Goal: Information Seeking & Learning: Understand process/instructions

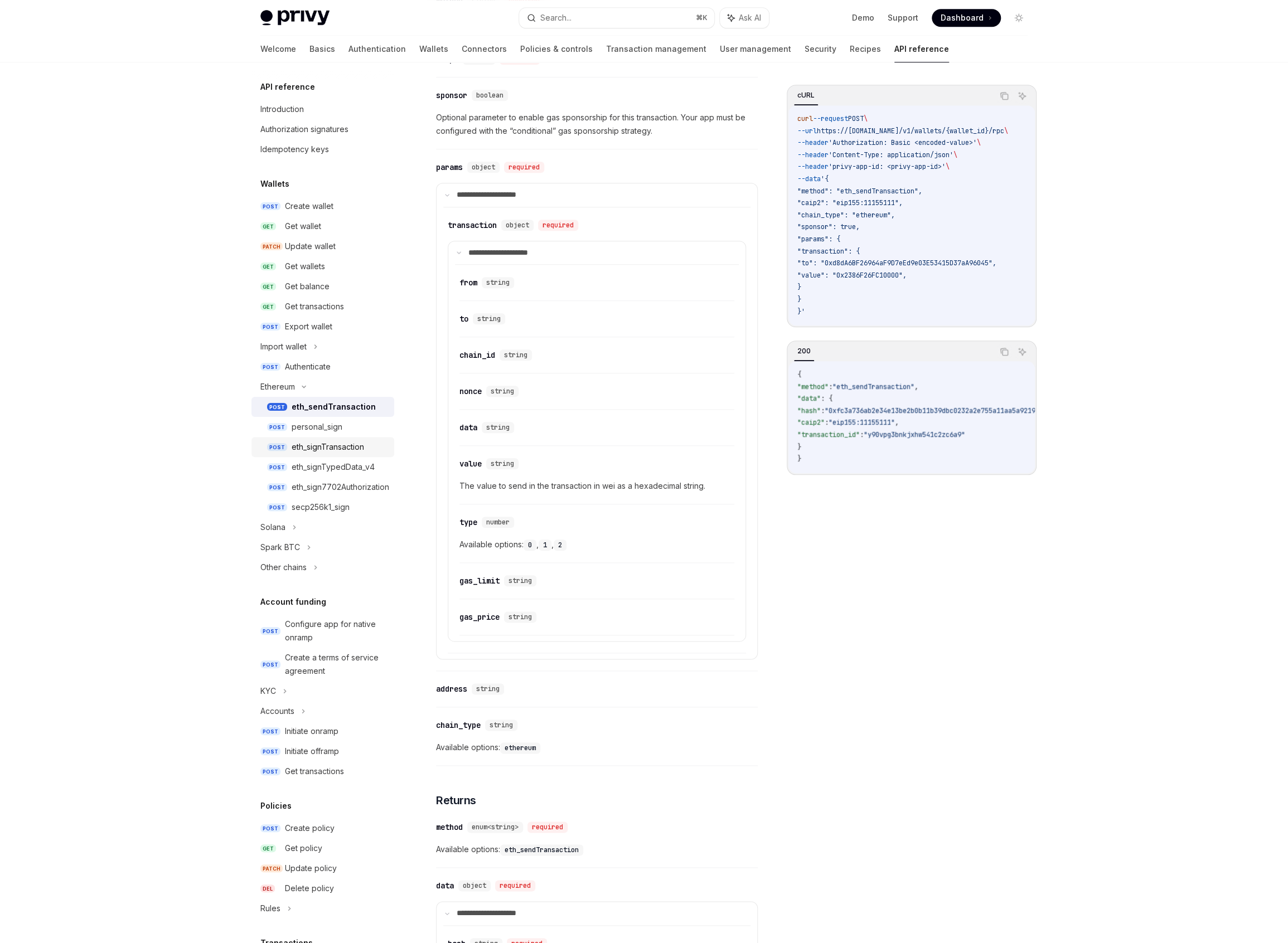
scroll to position [602, 0]
click at [313, 114] on div "Introduction" at bounding box center [324, 109] width 127 height 14
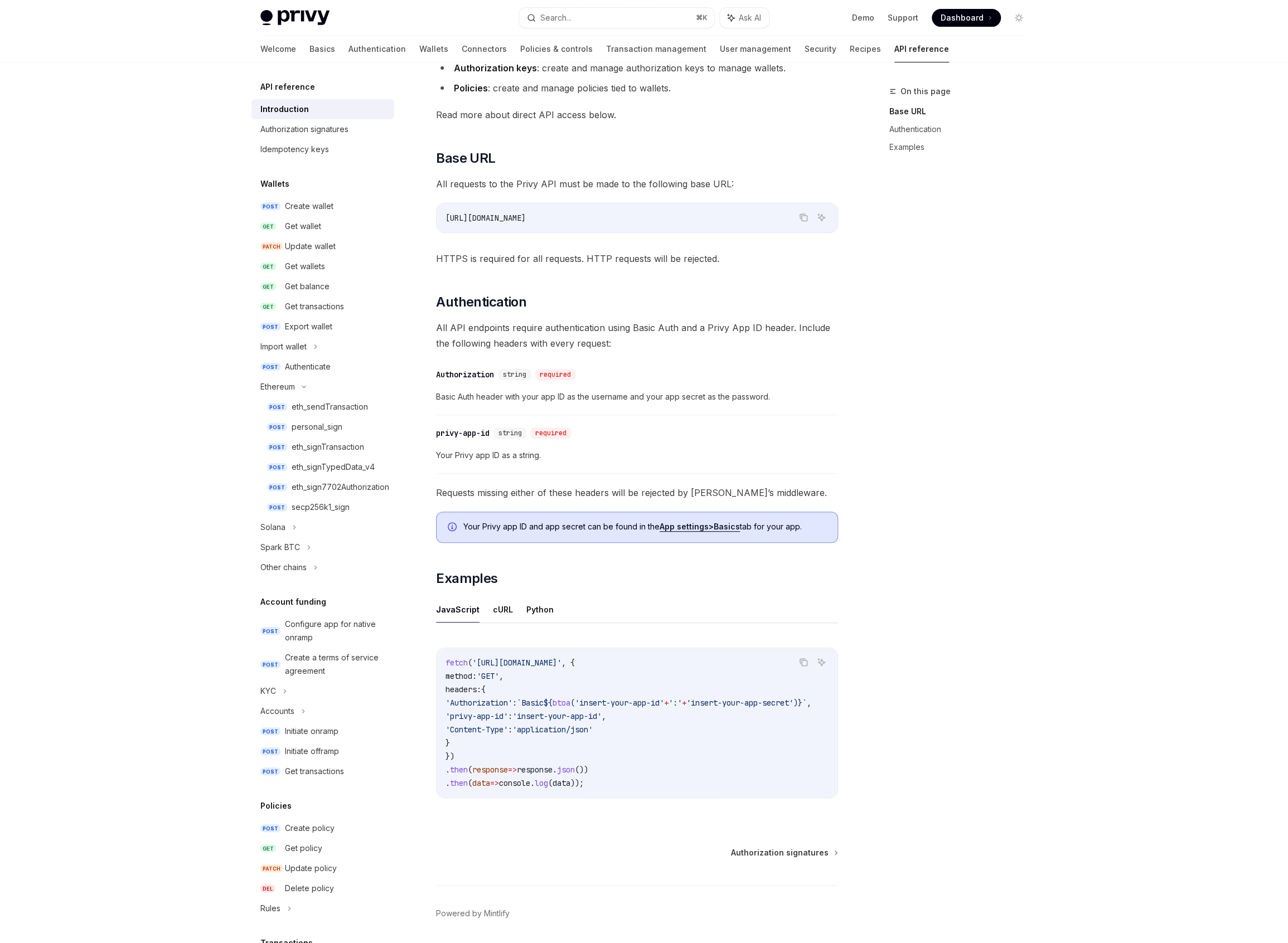
scroll to position [240, 0]
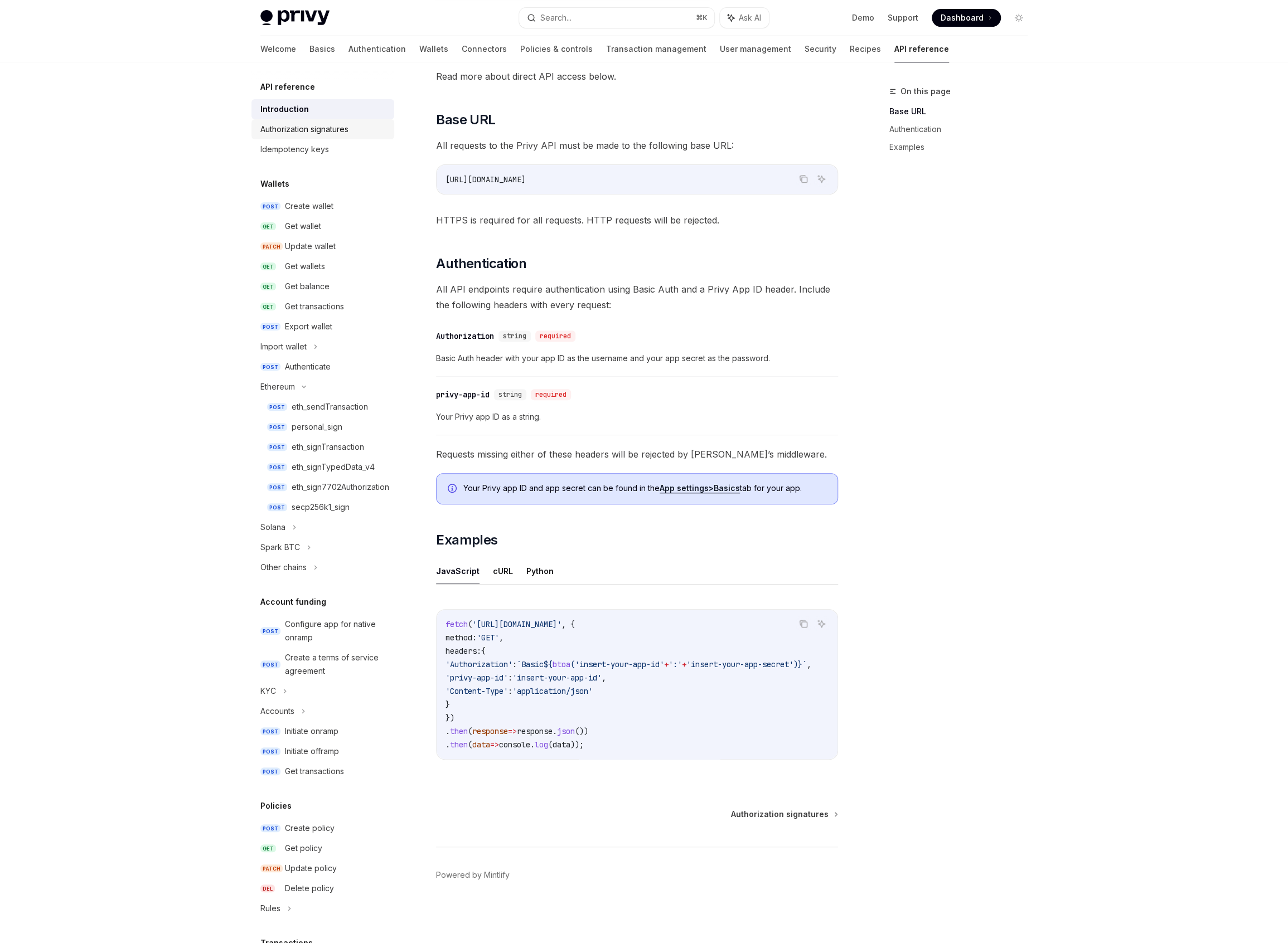
click at [303, 134] on div "Authorization signatures" at bounding box center [304, 129] width 88 height 14
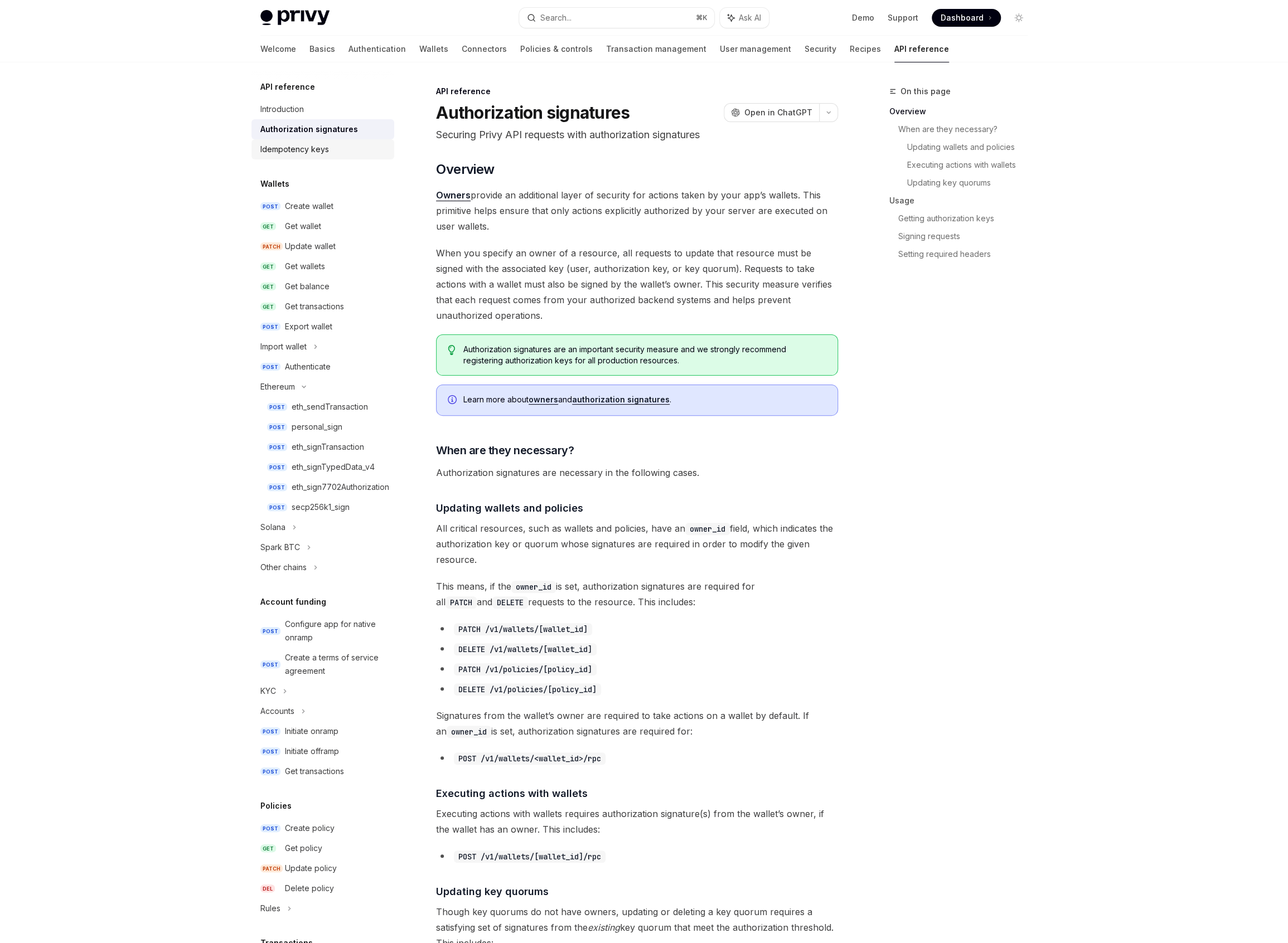
click at [305, 153] on div "Idempotency keys" at bounding box center [294, 149] width 69 height 14
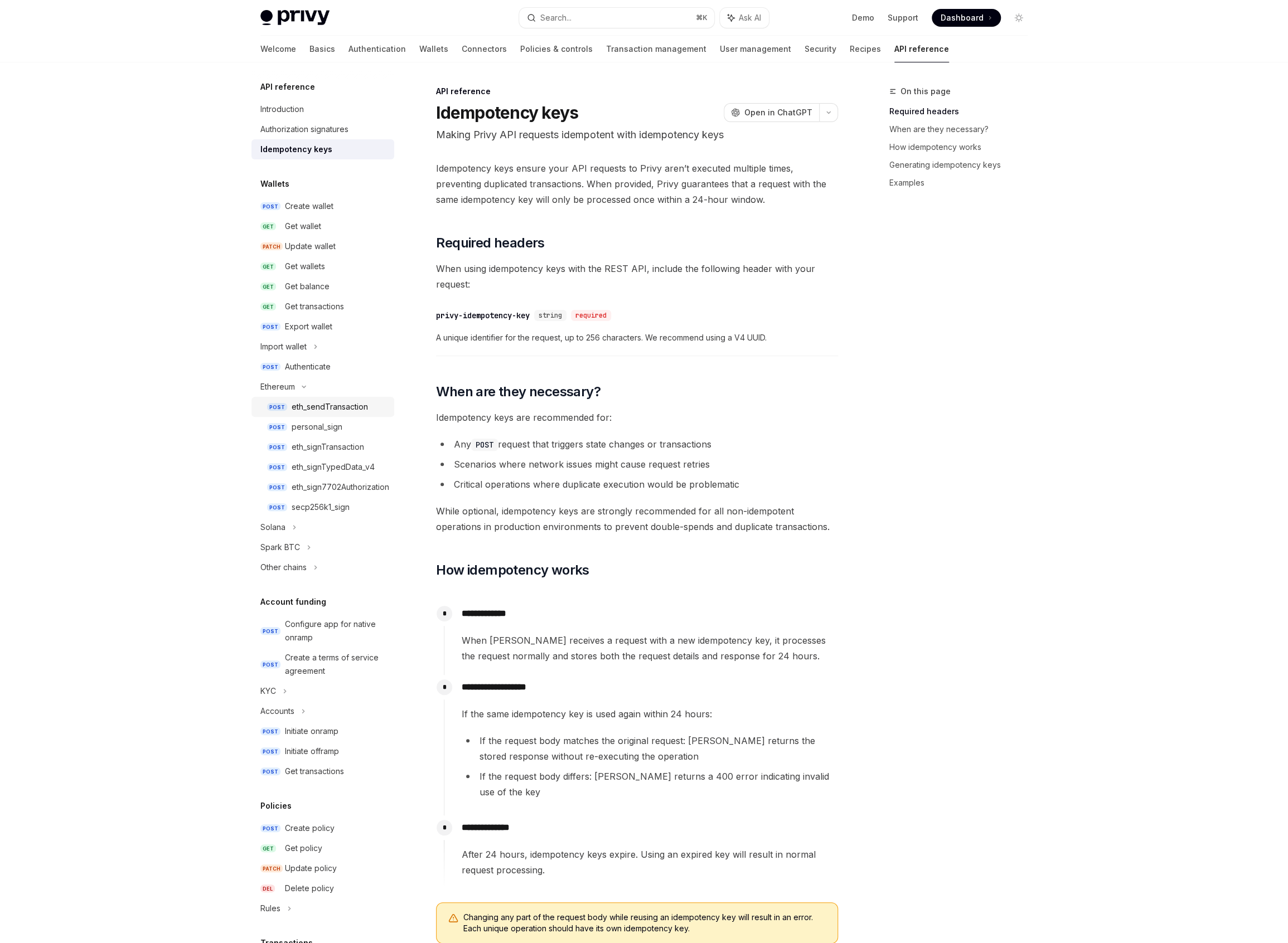
click at [336, 404] on div "eth_sendTransaction" at bounding box center [329, 407] width 76 height 14
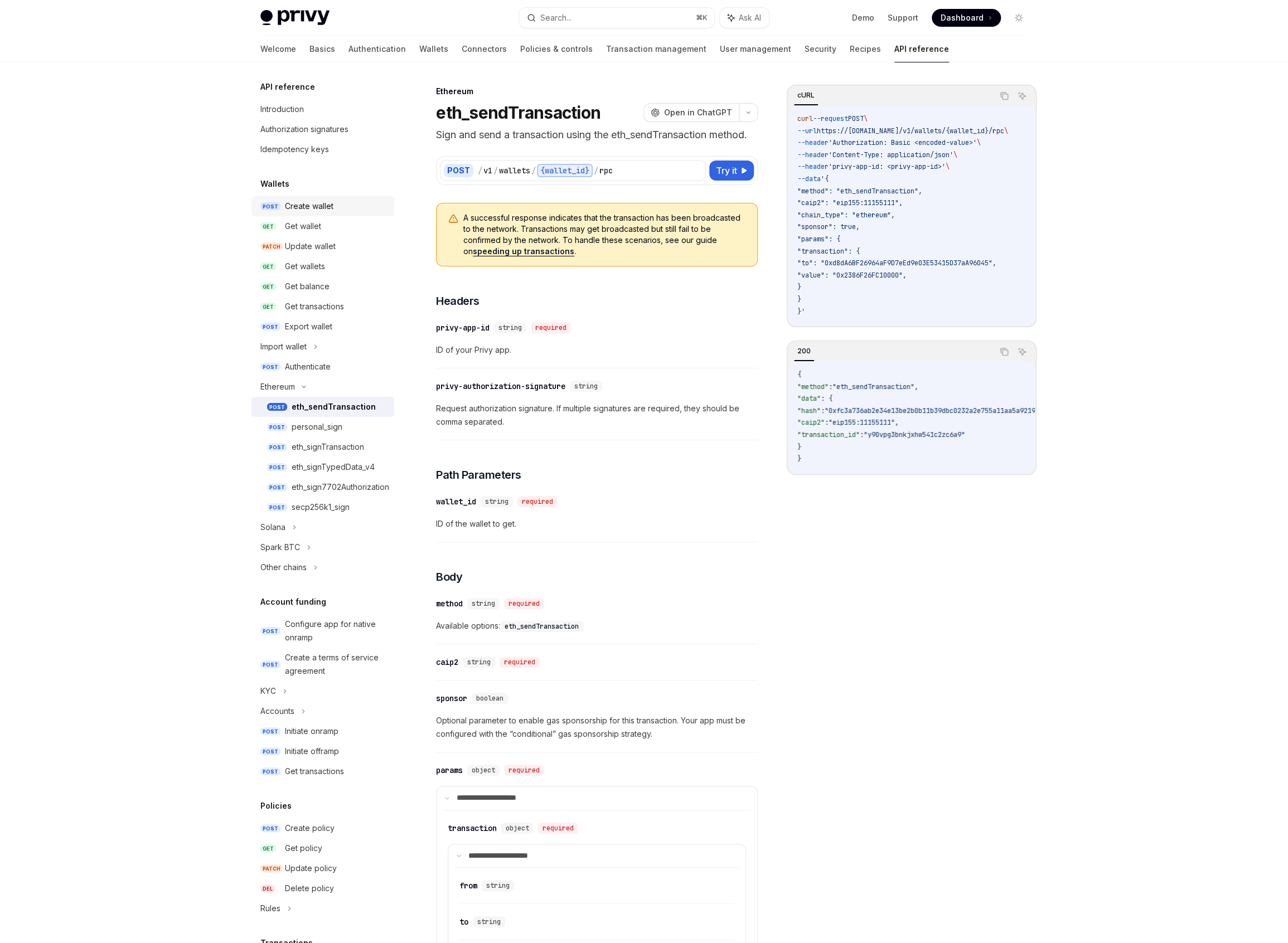
click at [302, 205] on div "Create wallet" at bounding box center [309, 206] width 49 height 14
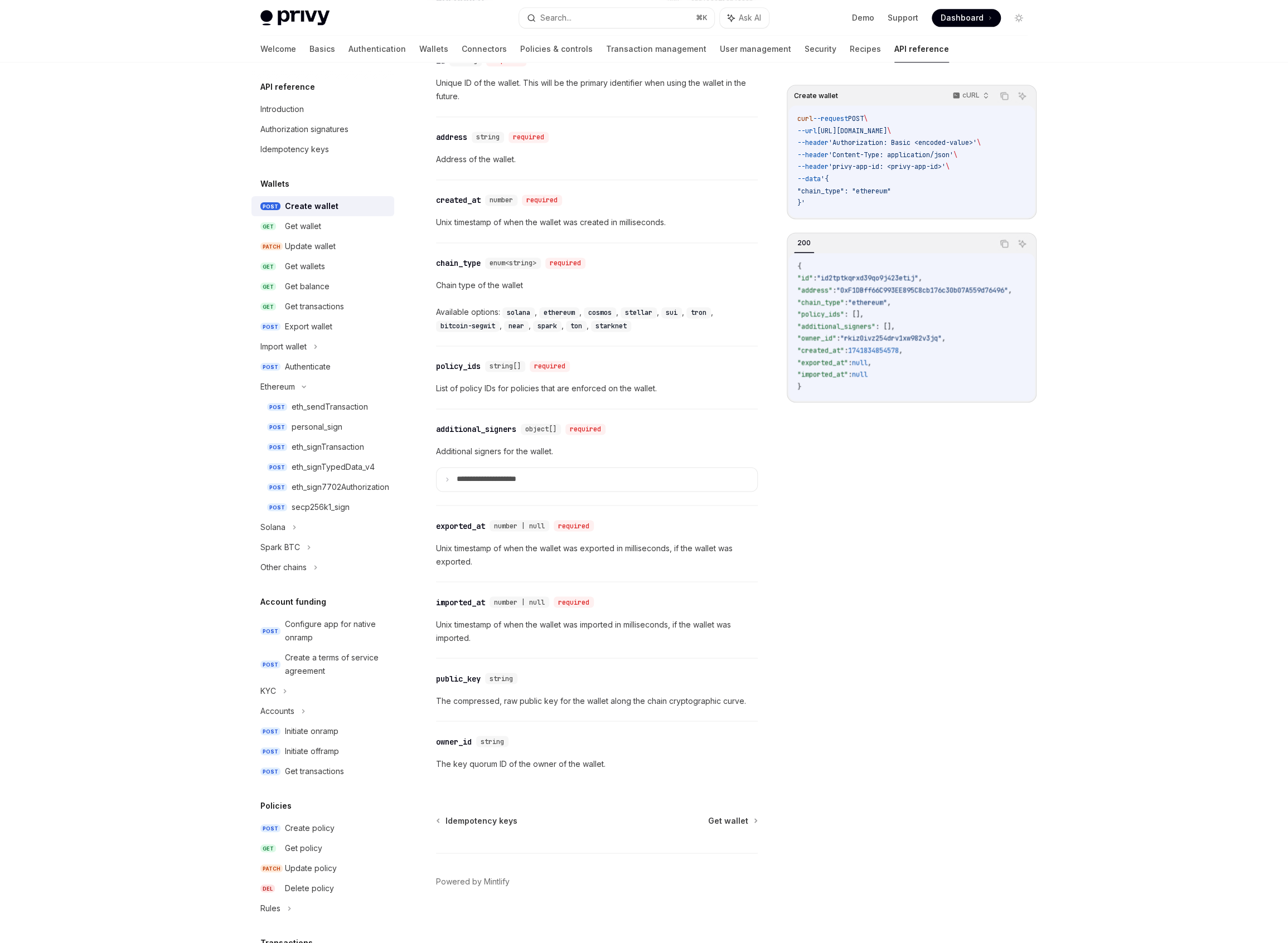
scroll to position [1088, 0]
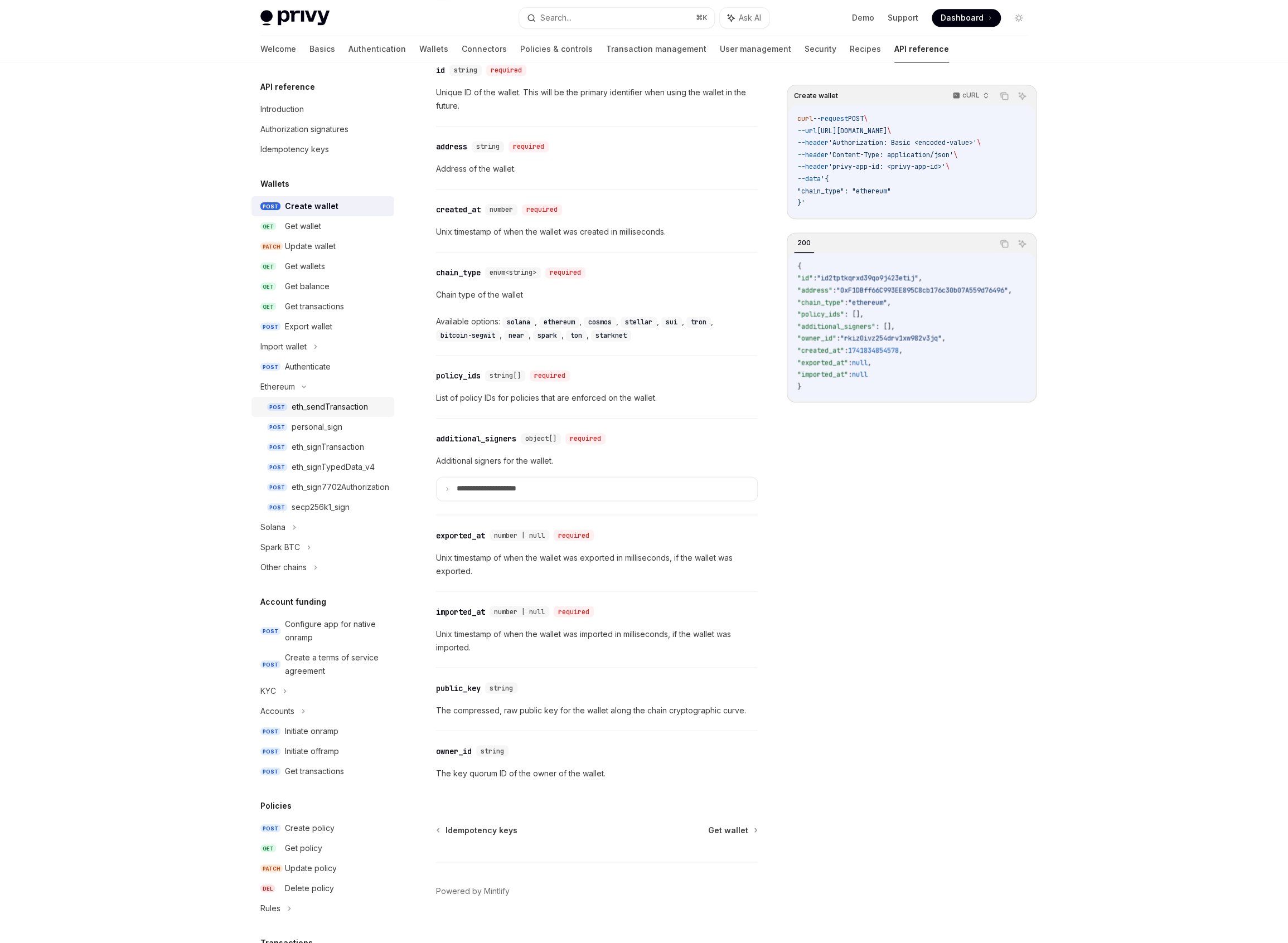
click at [303, 403] on div "eth_sendTransaction" at bounding box center [329, 407] width 76 height 14
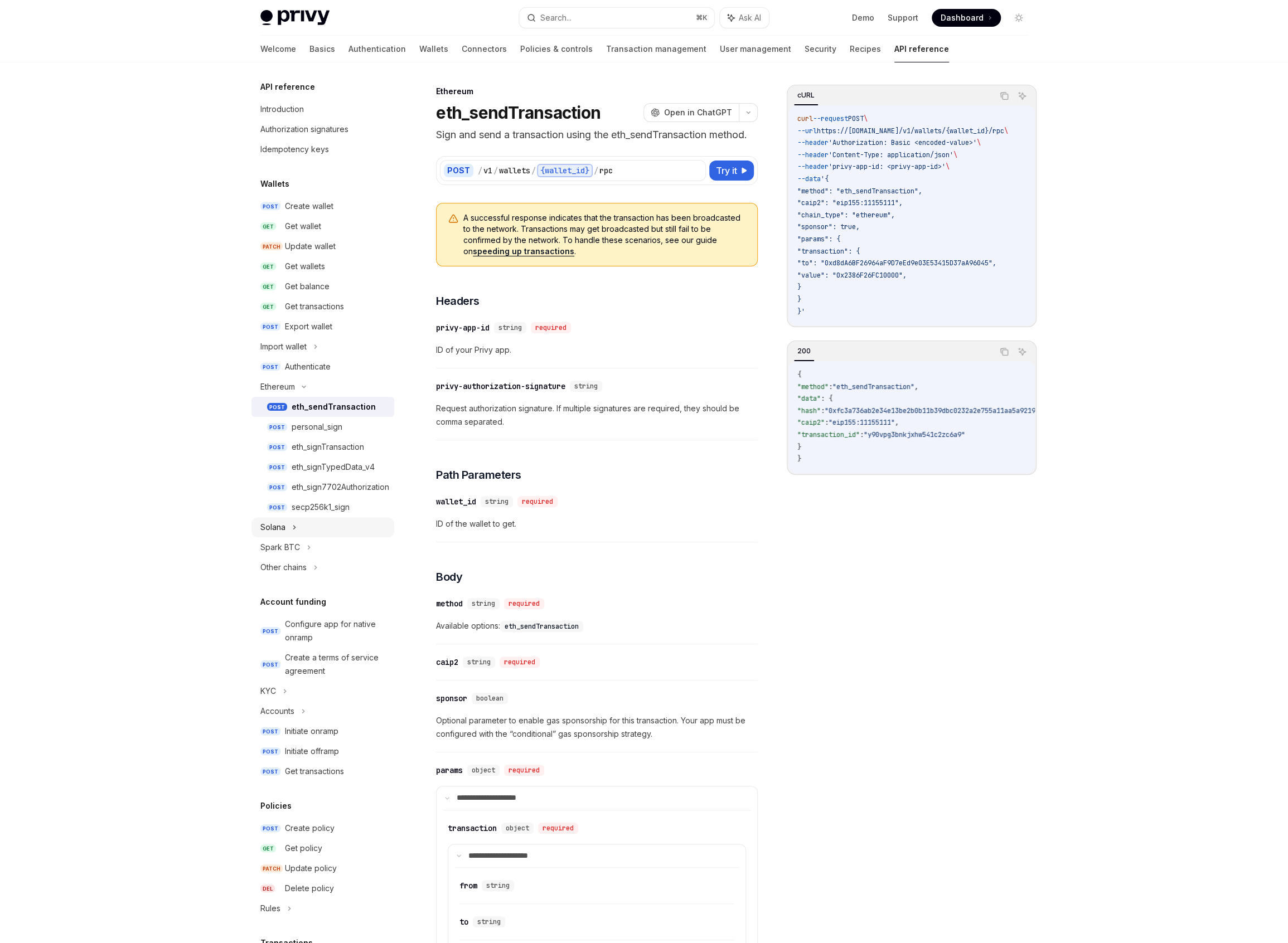
click at [289, 519] on div "Solana" at bounding box center [323, 528] width 142 height 20
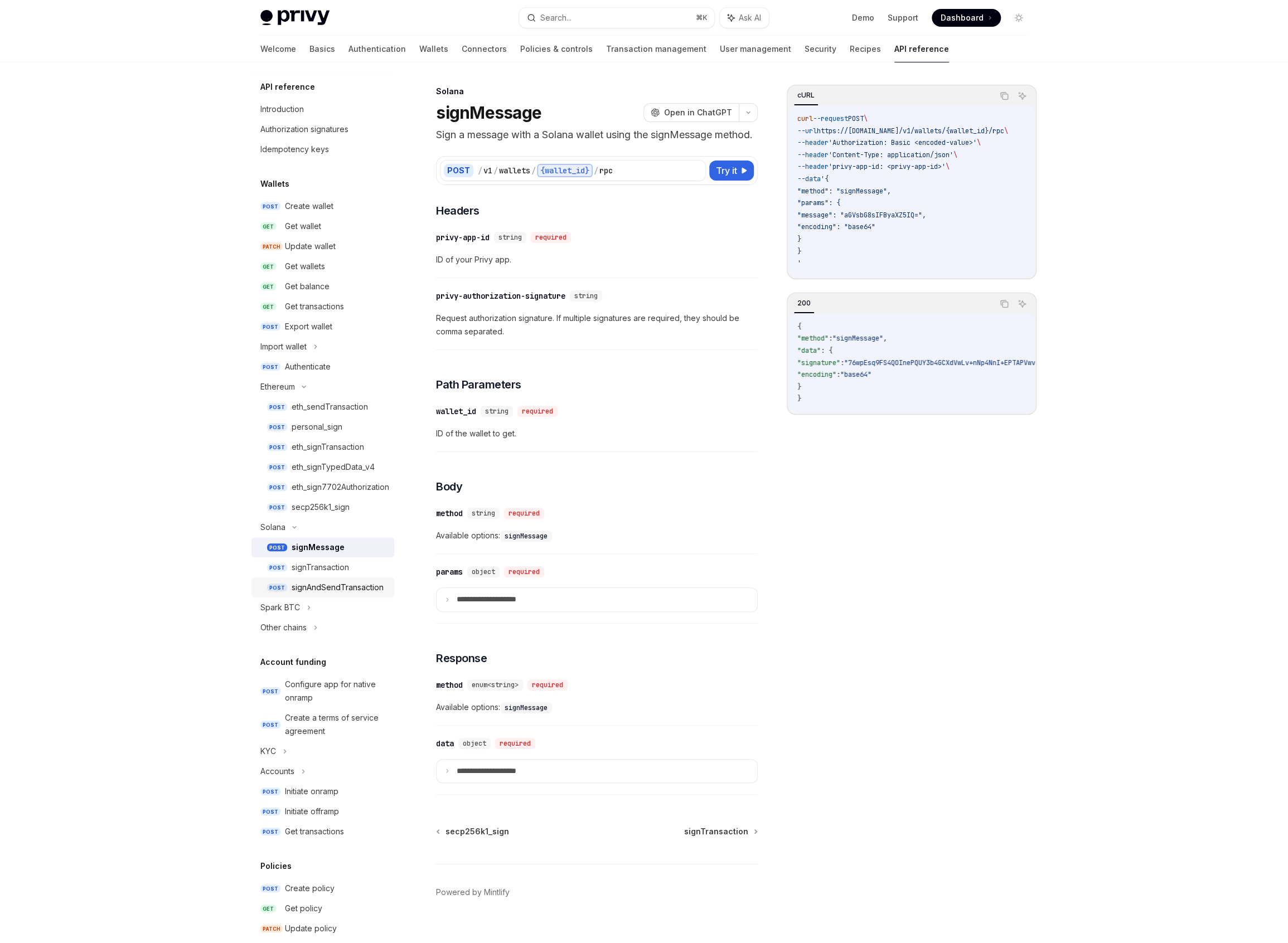
click at [336, 586] on div "signAndSendTransaction" at bounding box center [337, 587] width 92 height 14
type textarea "*"
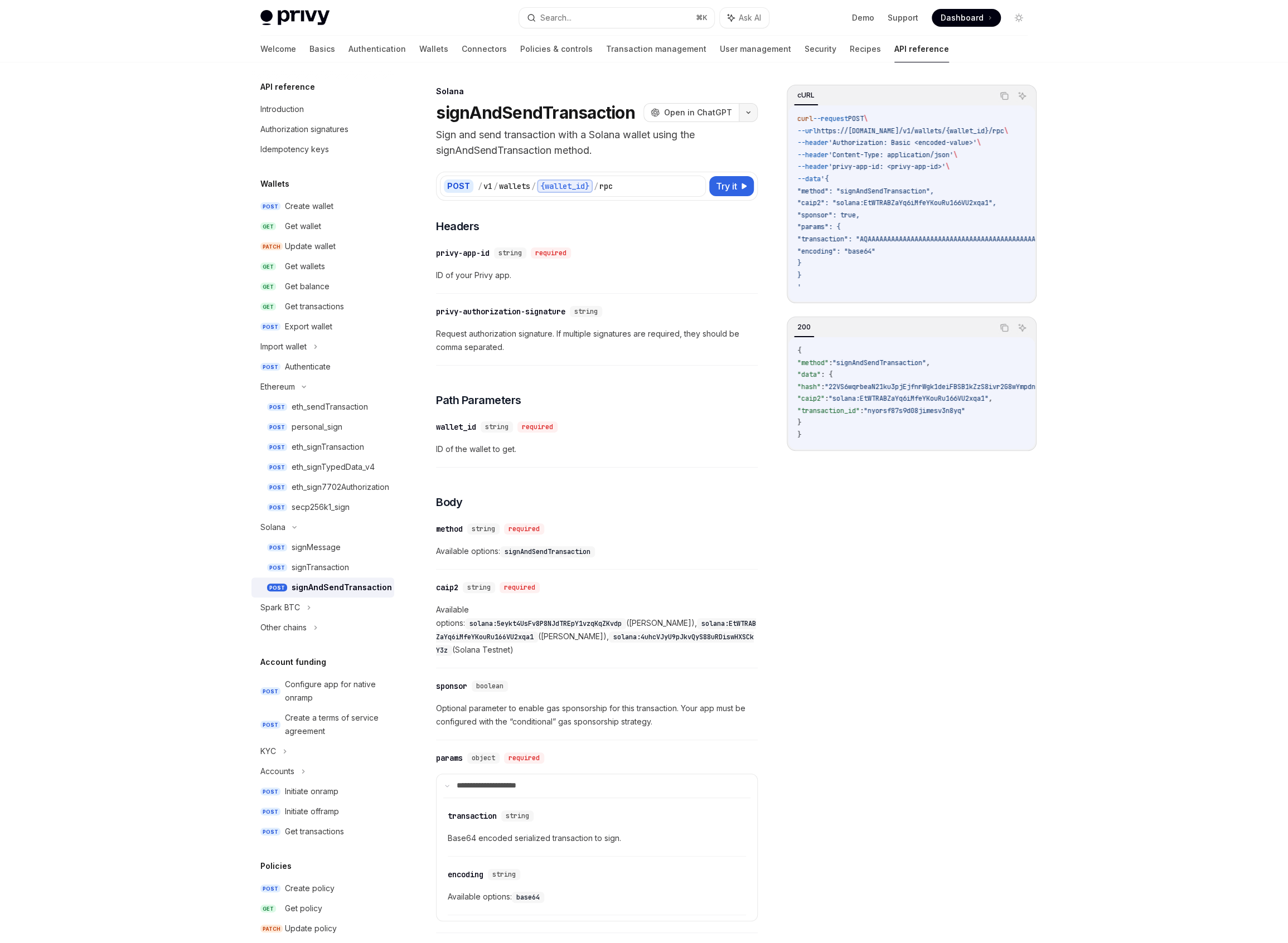
click at [755, 113] on button "button" at bounding box center [748, 112] width 19 height 19
click at [695, 186] on div "Copy page" at bounding box center [696, 189] width 108 height 11
click at [593, 17] on button "Search... ⌘ K" at bounding box center [617, 17] width 195 height 20
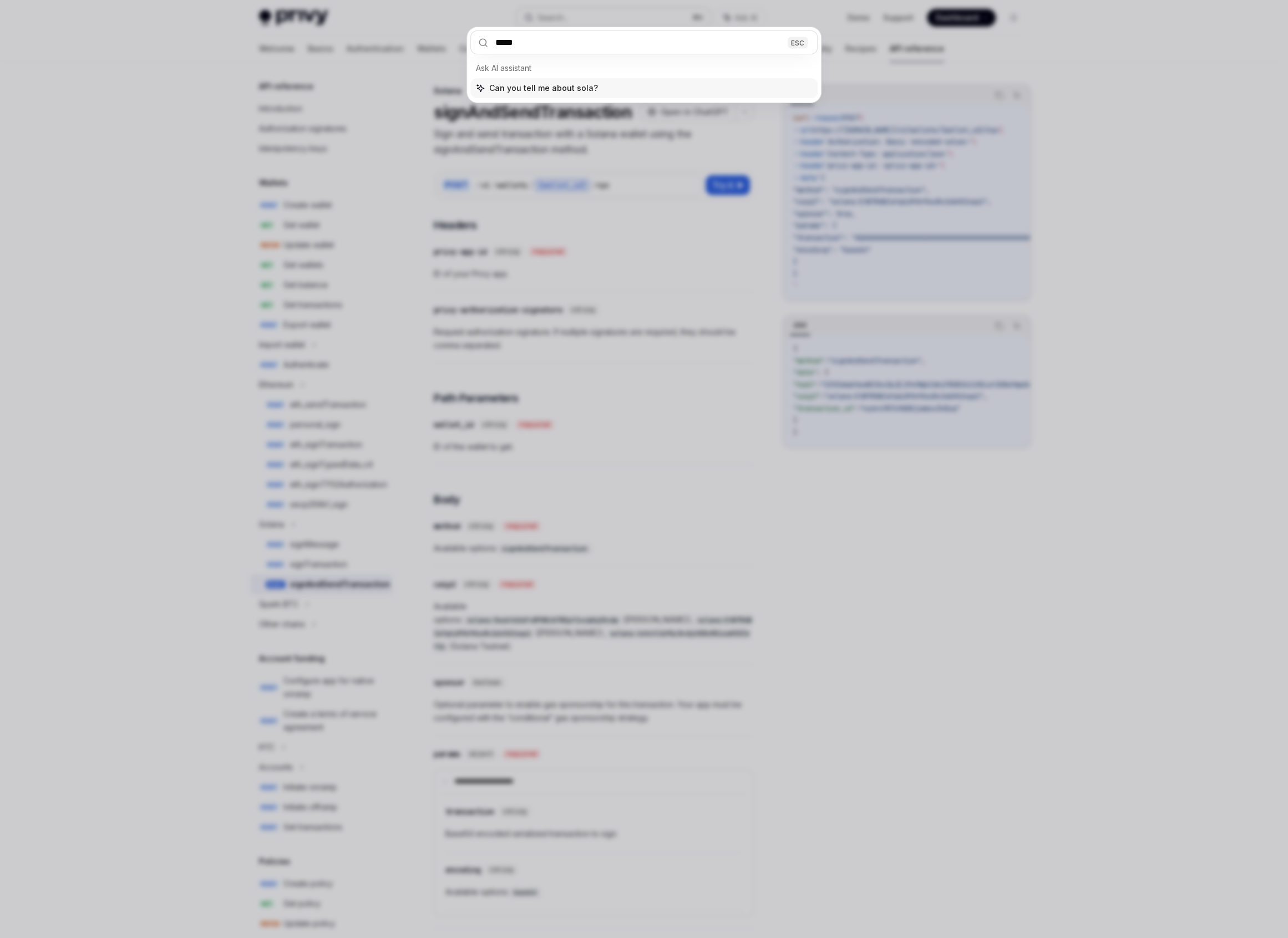
type input "******"
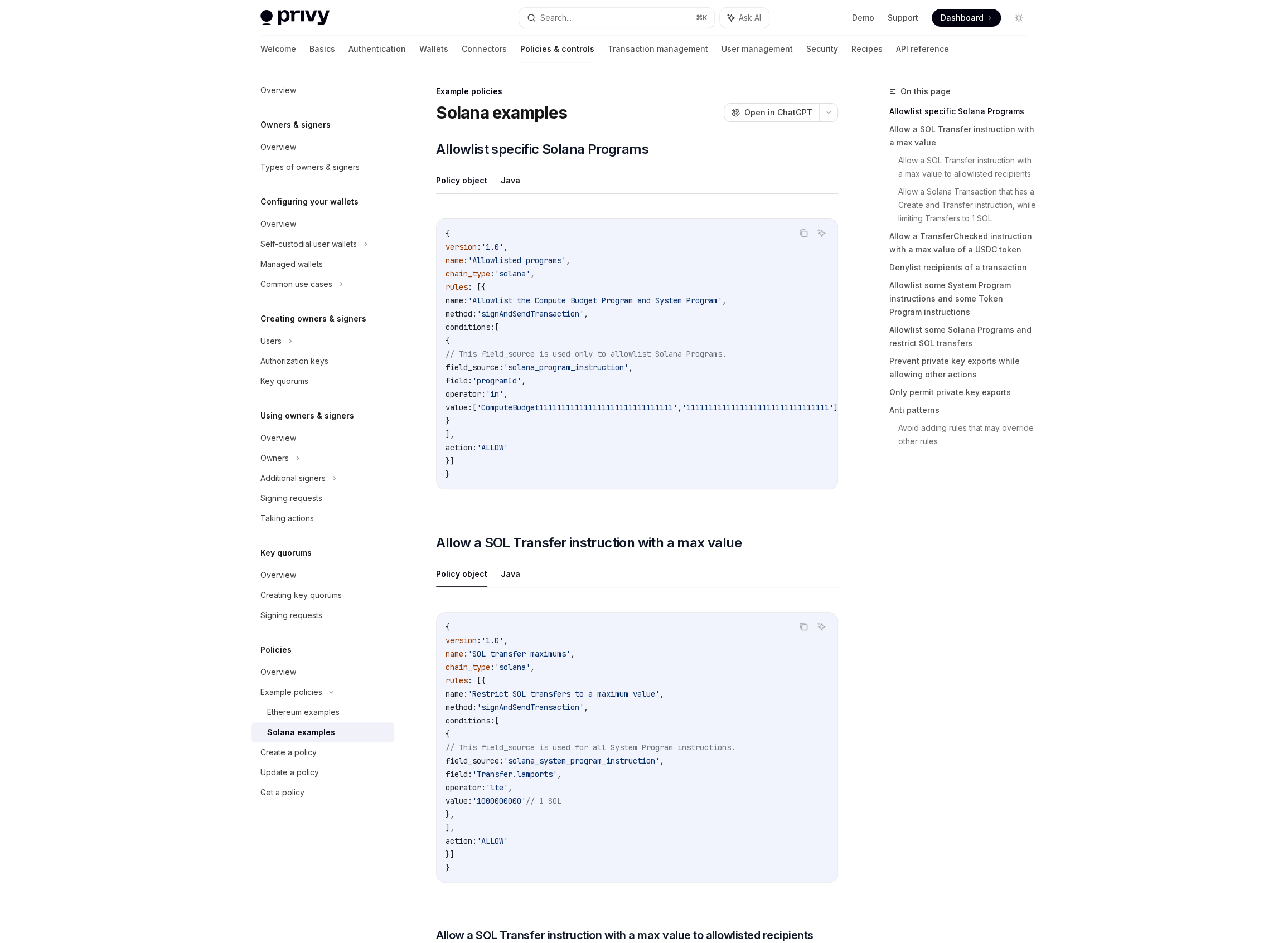
scroll to position [62, 0]
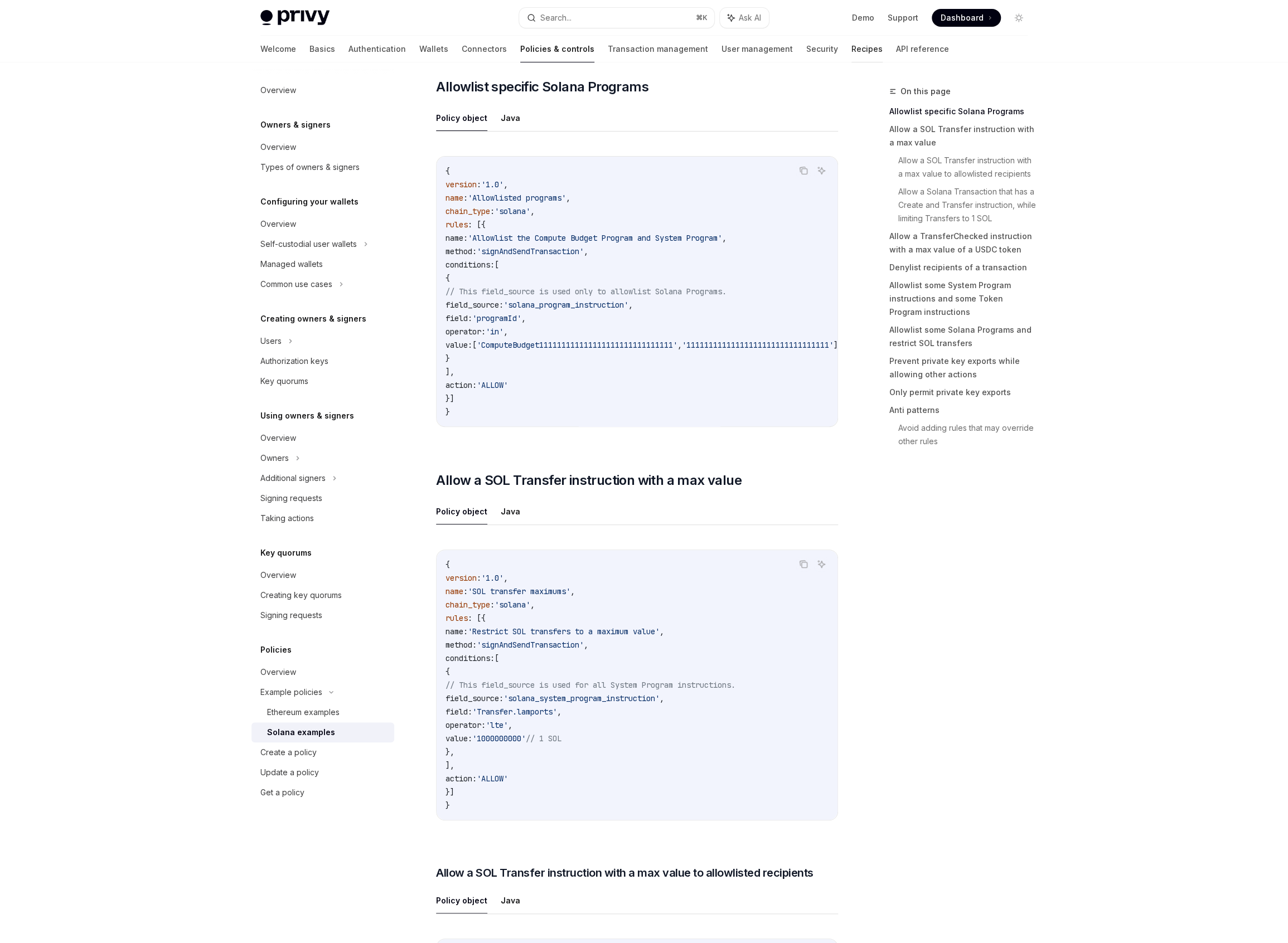
click at [851, 51] on link "Recipes" at bounding box center [867, 49] width 31 height 27
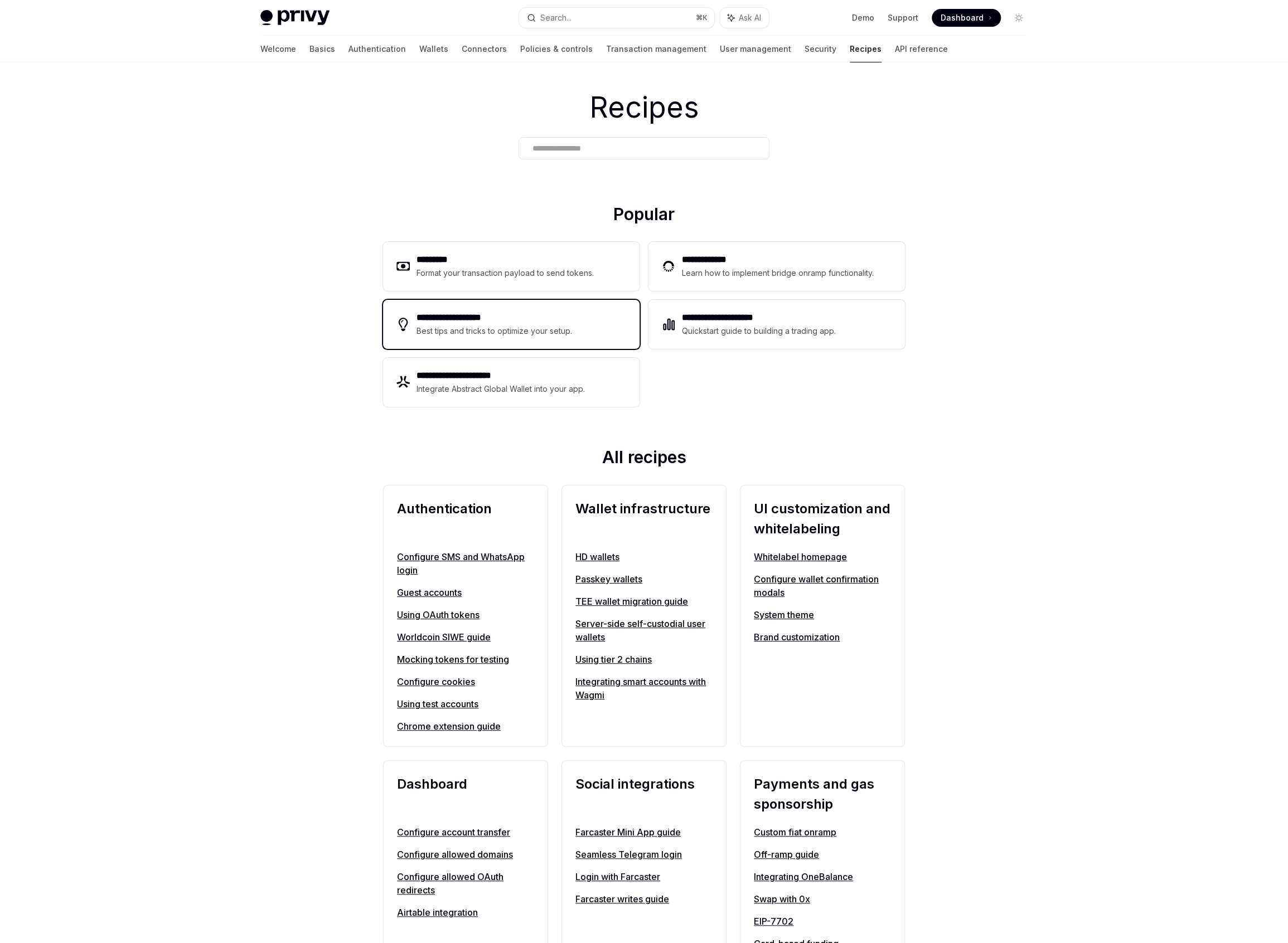
scroll to position [648, 0]
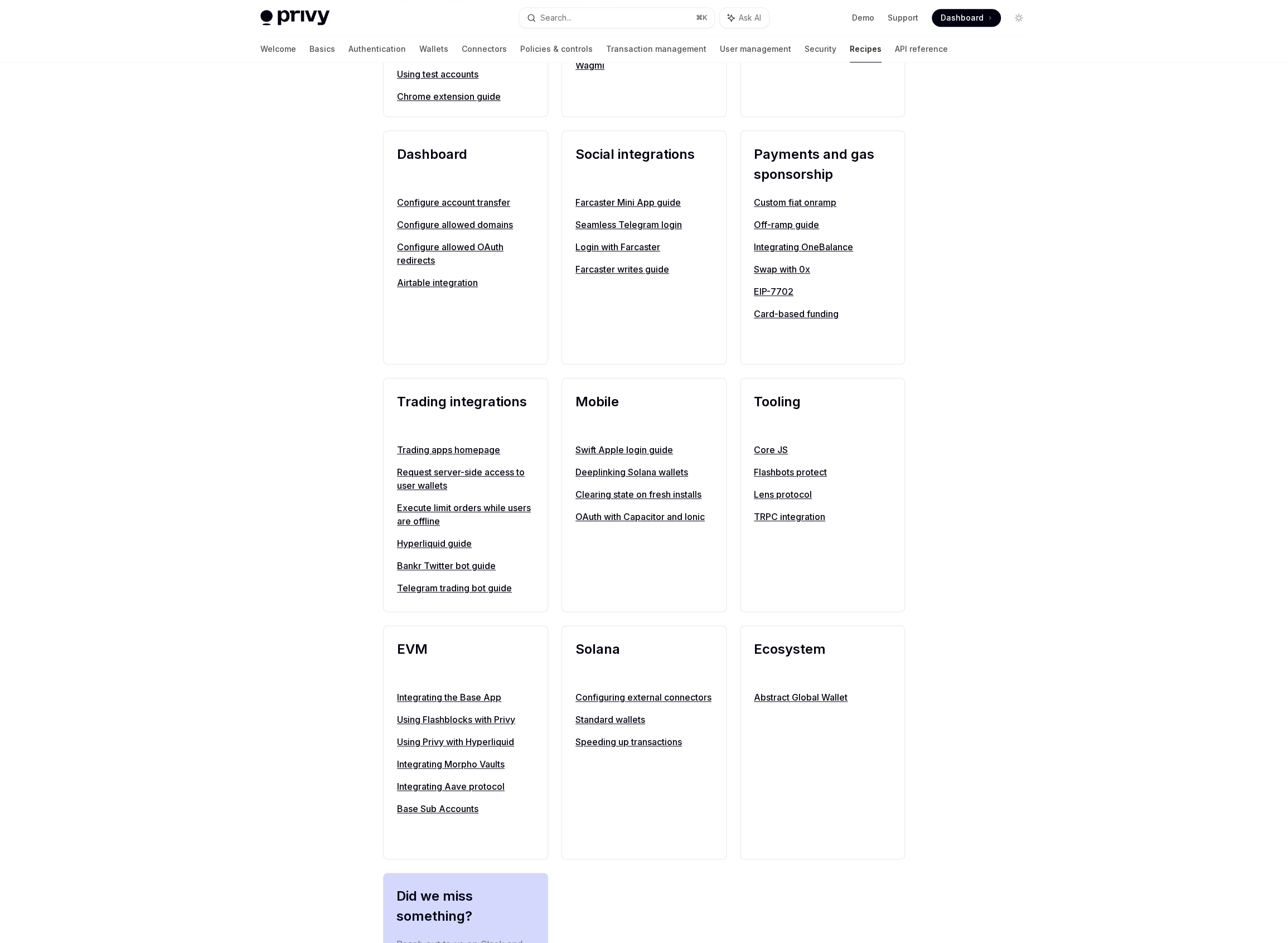
click at [639, 726] on link "Standard wallets" at bounding box center [644, 720] width 137 height 14
type textarea "*"
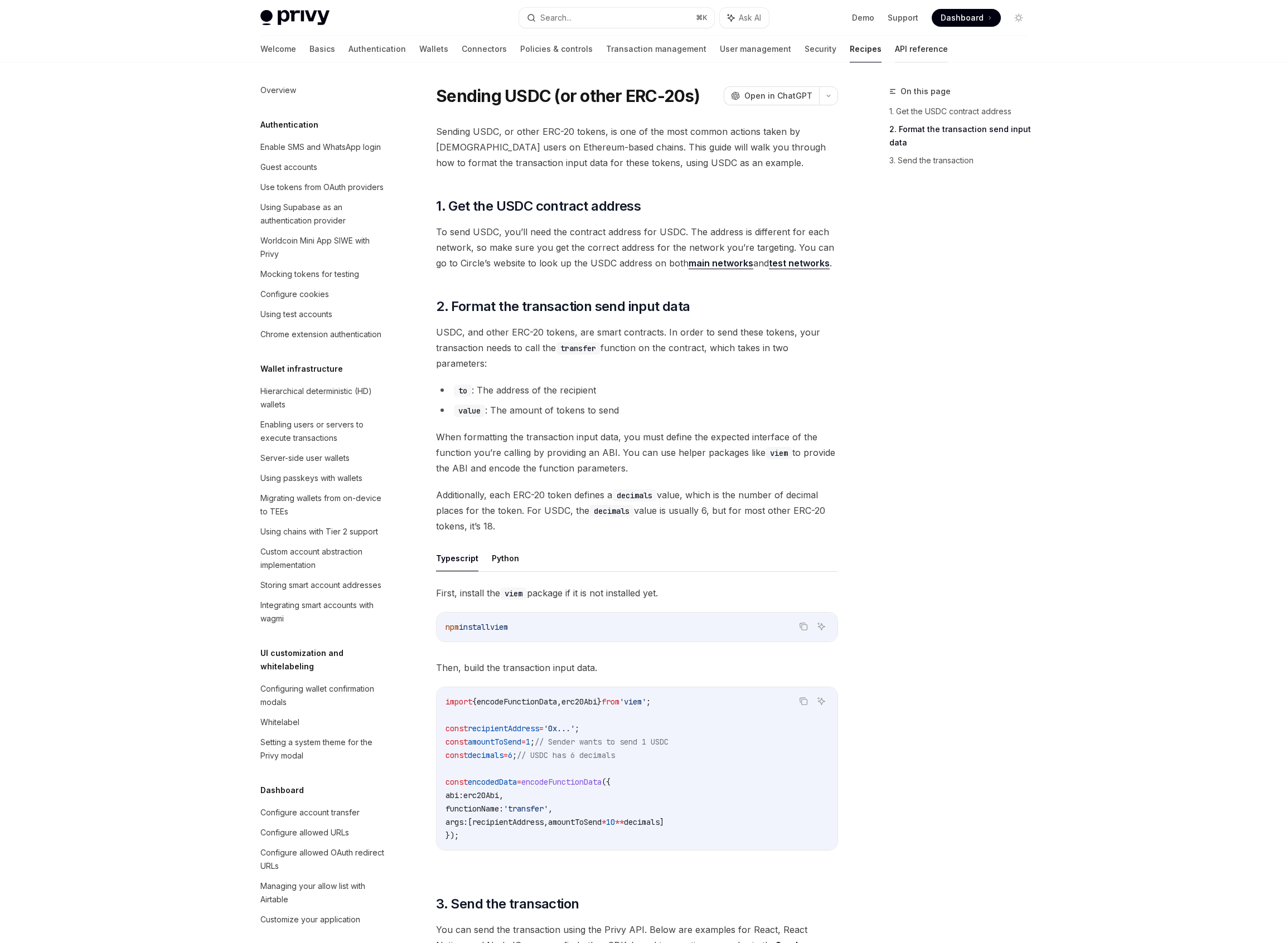
scroll to position [449, 0]
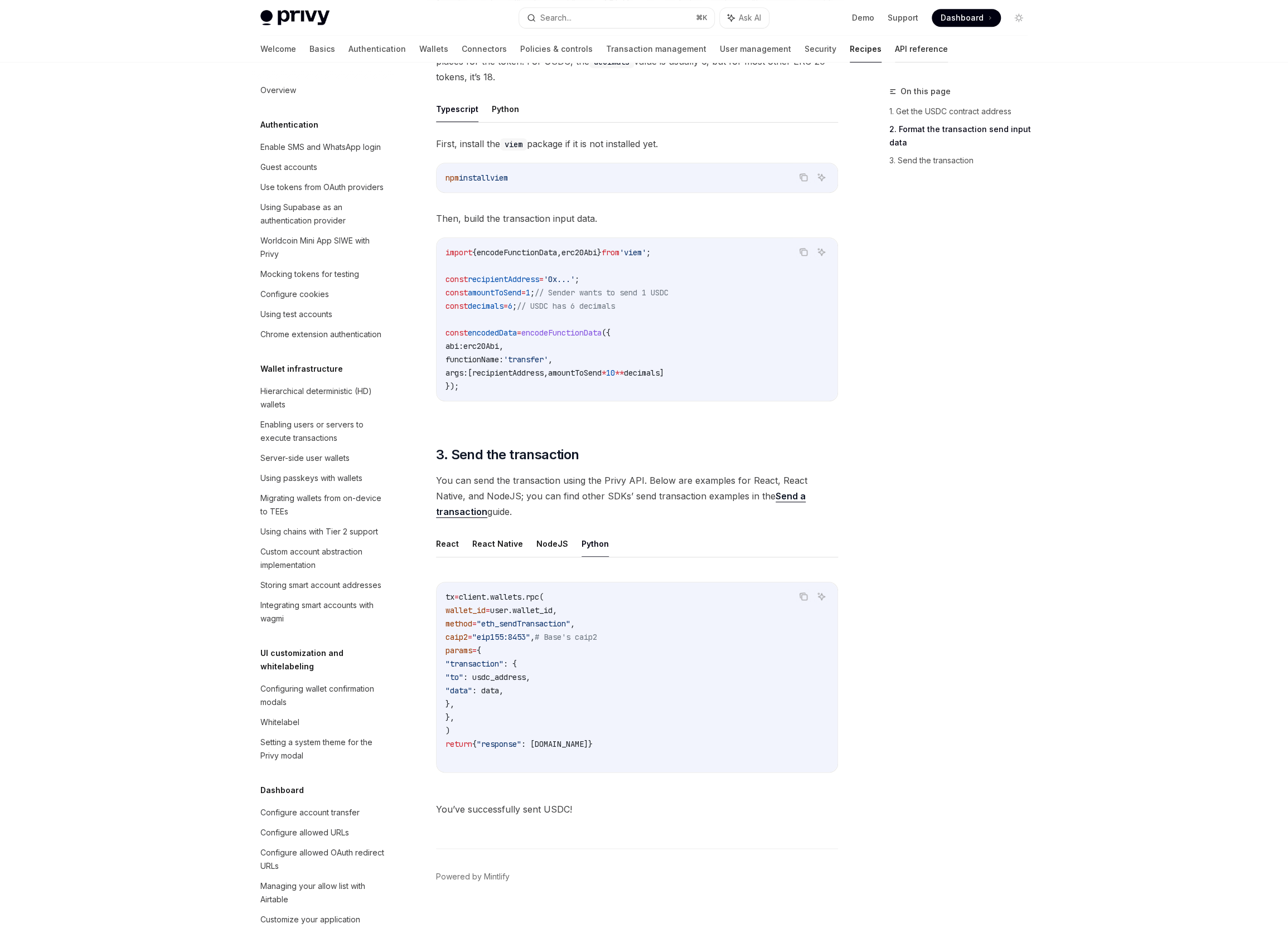
click at [895, 48] on link "API reference" at bounding box center [922, 49] width 53 height 27
type textarea "*"
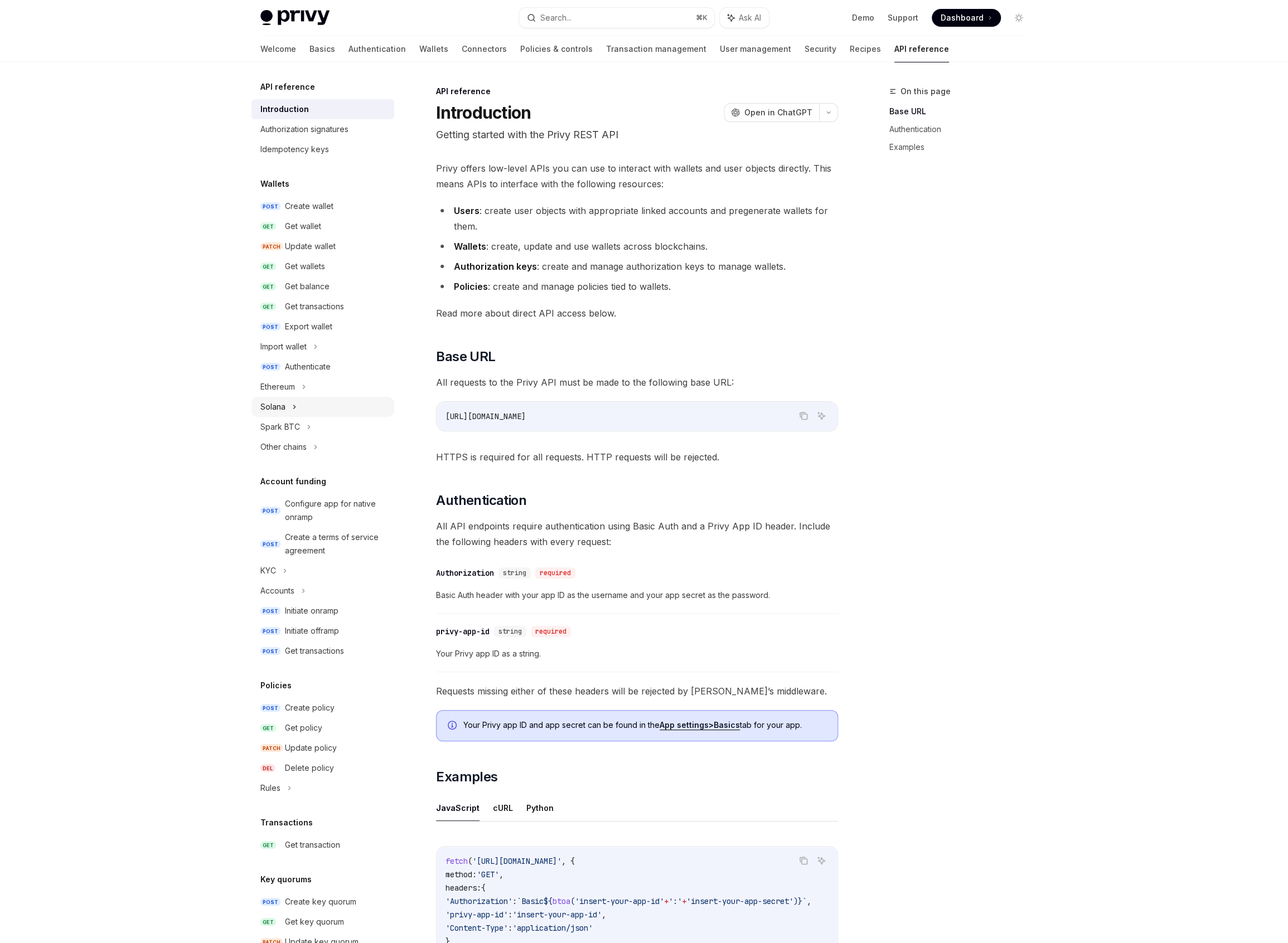
click at [323, 407] on div "Solana" at bounding box center [323, 407] width 142 height 20
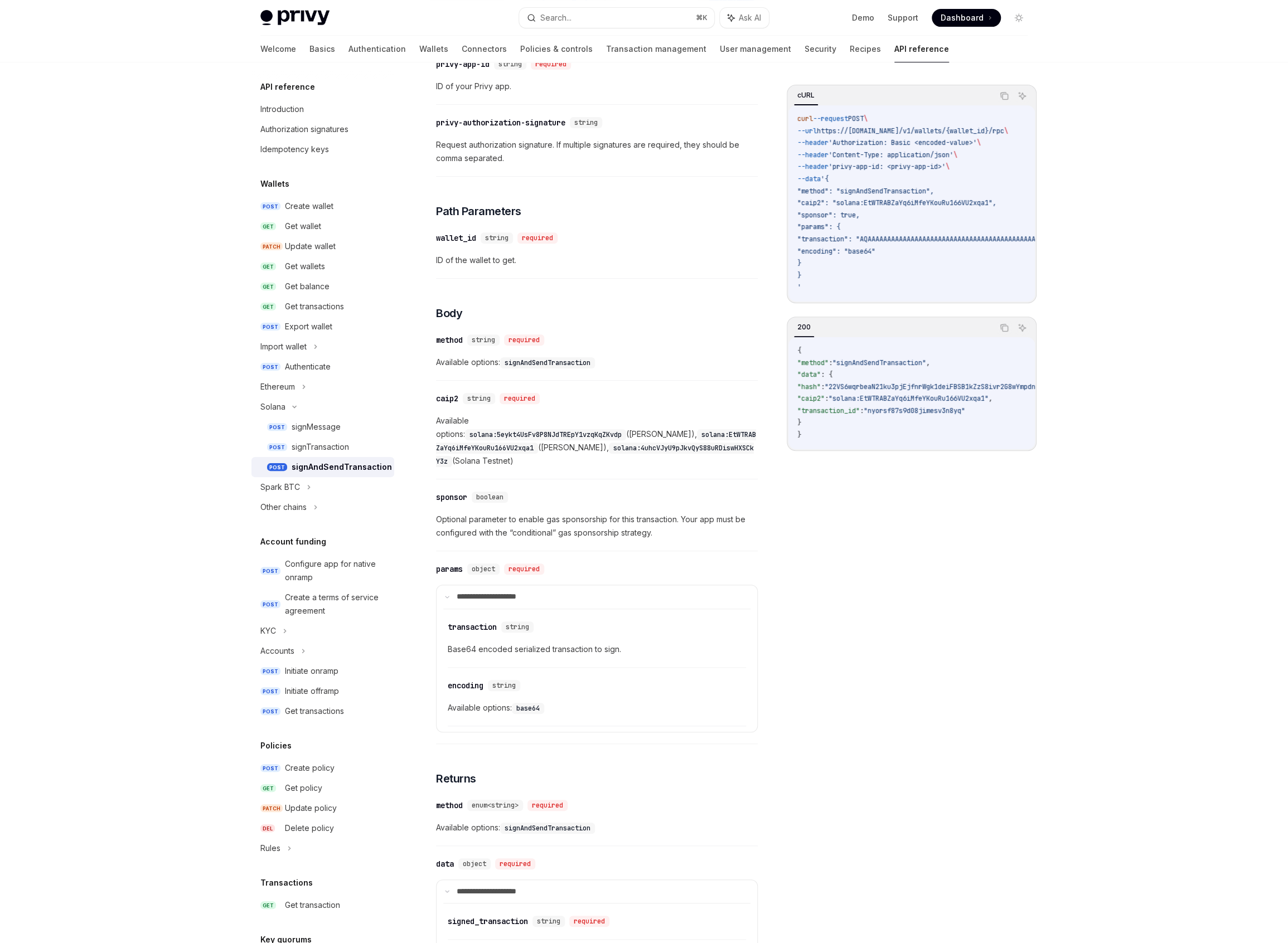
scroll to position [195, 0]
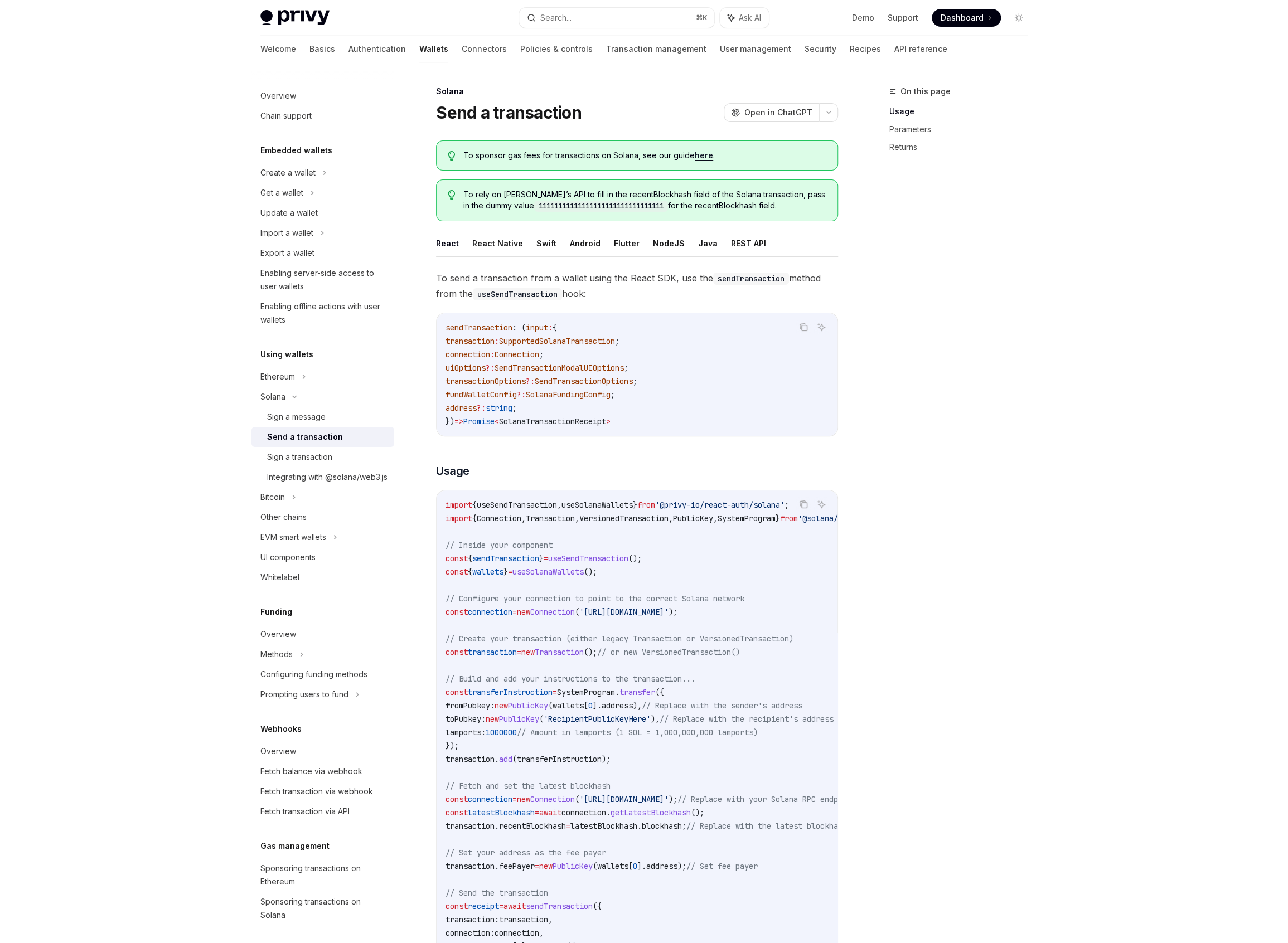
click at [734, 240] on button "REST API" at bounding box center [748, 244] width 35 height 27
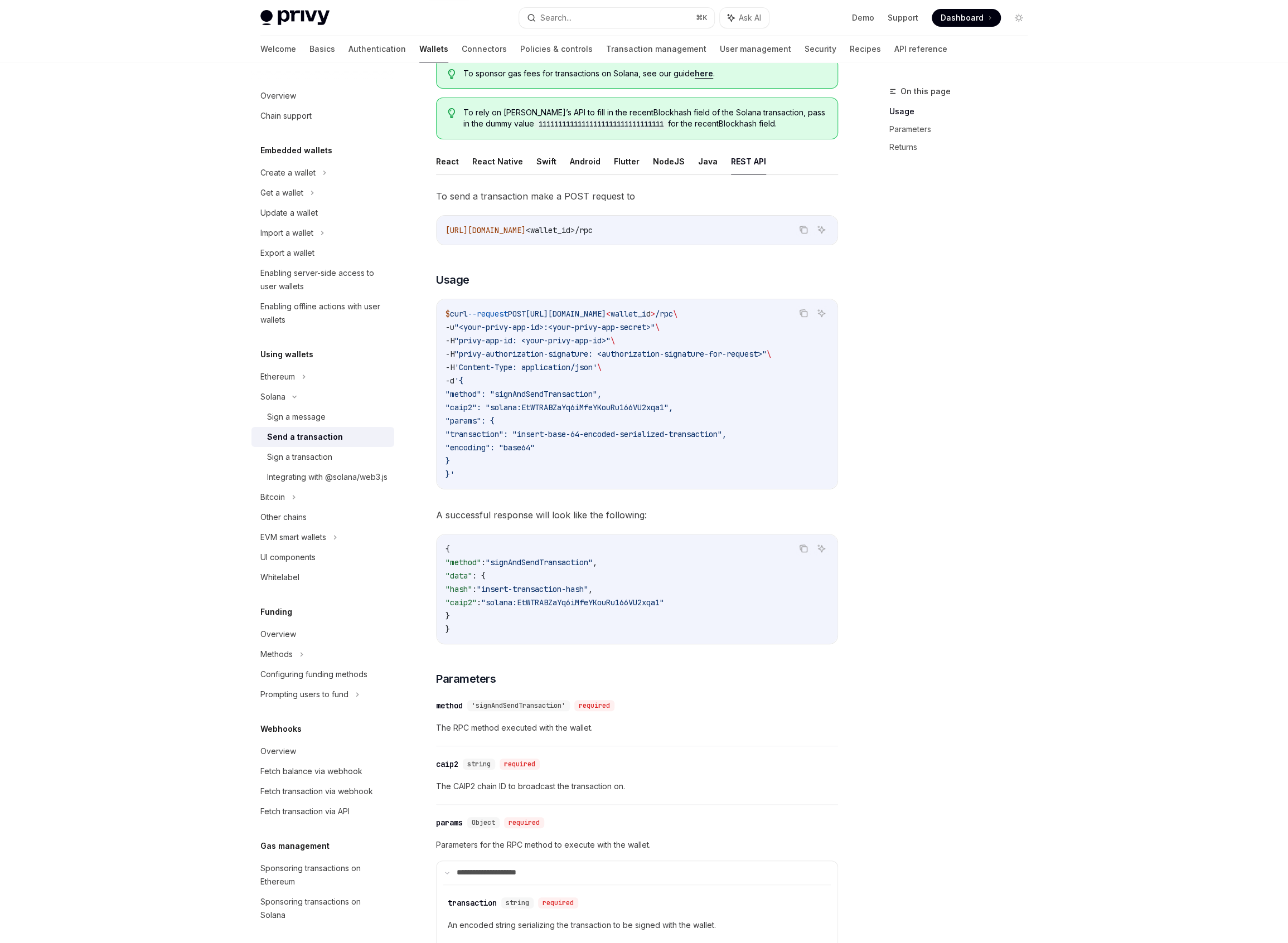
scroll to position [54, 0]
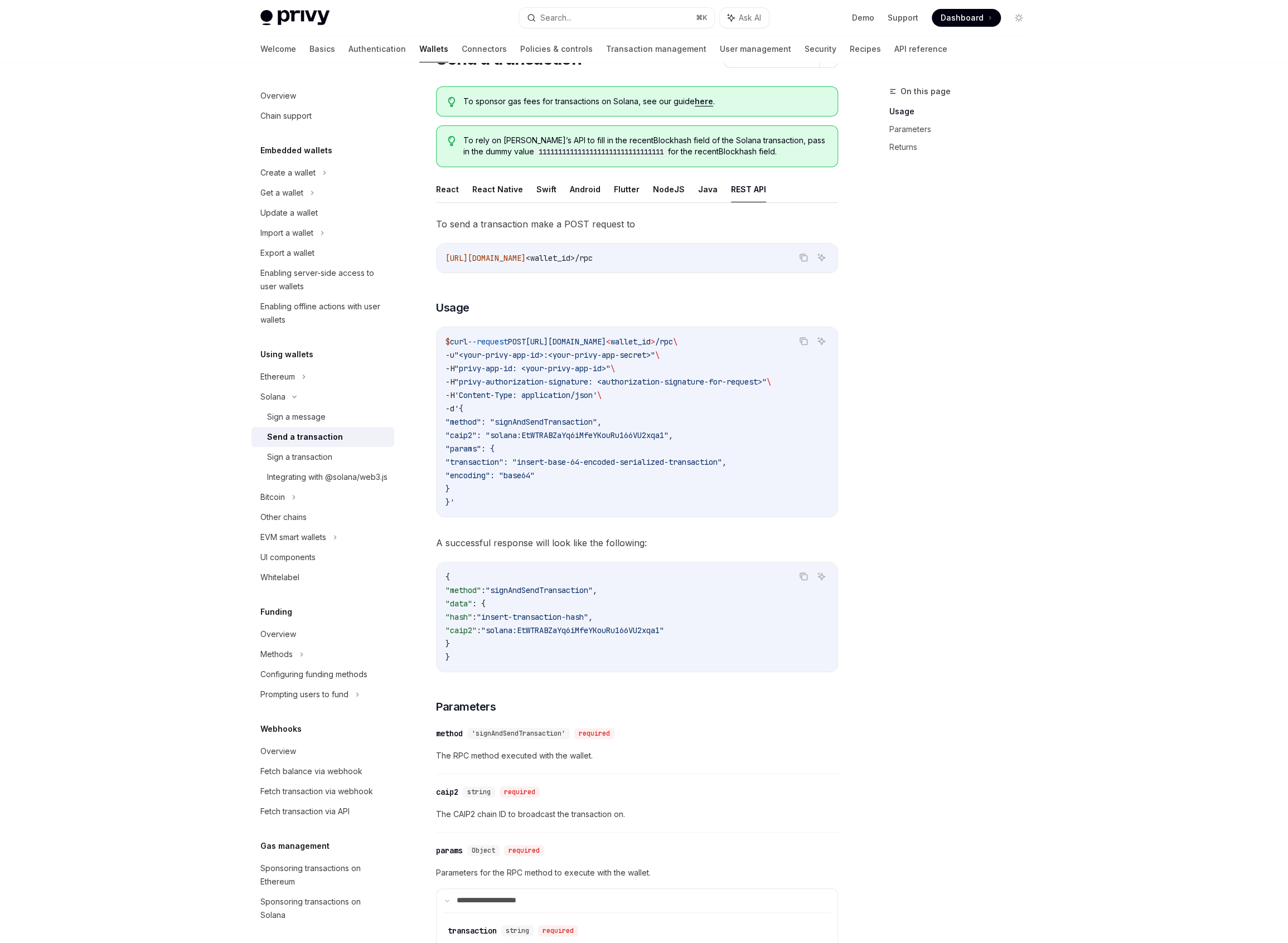
click at [823, 551] on div "On this page Usage Parameters Returns" at bounding box center [952, 514] width 169 height 858
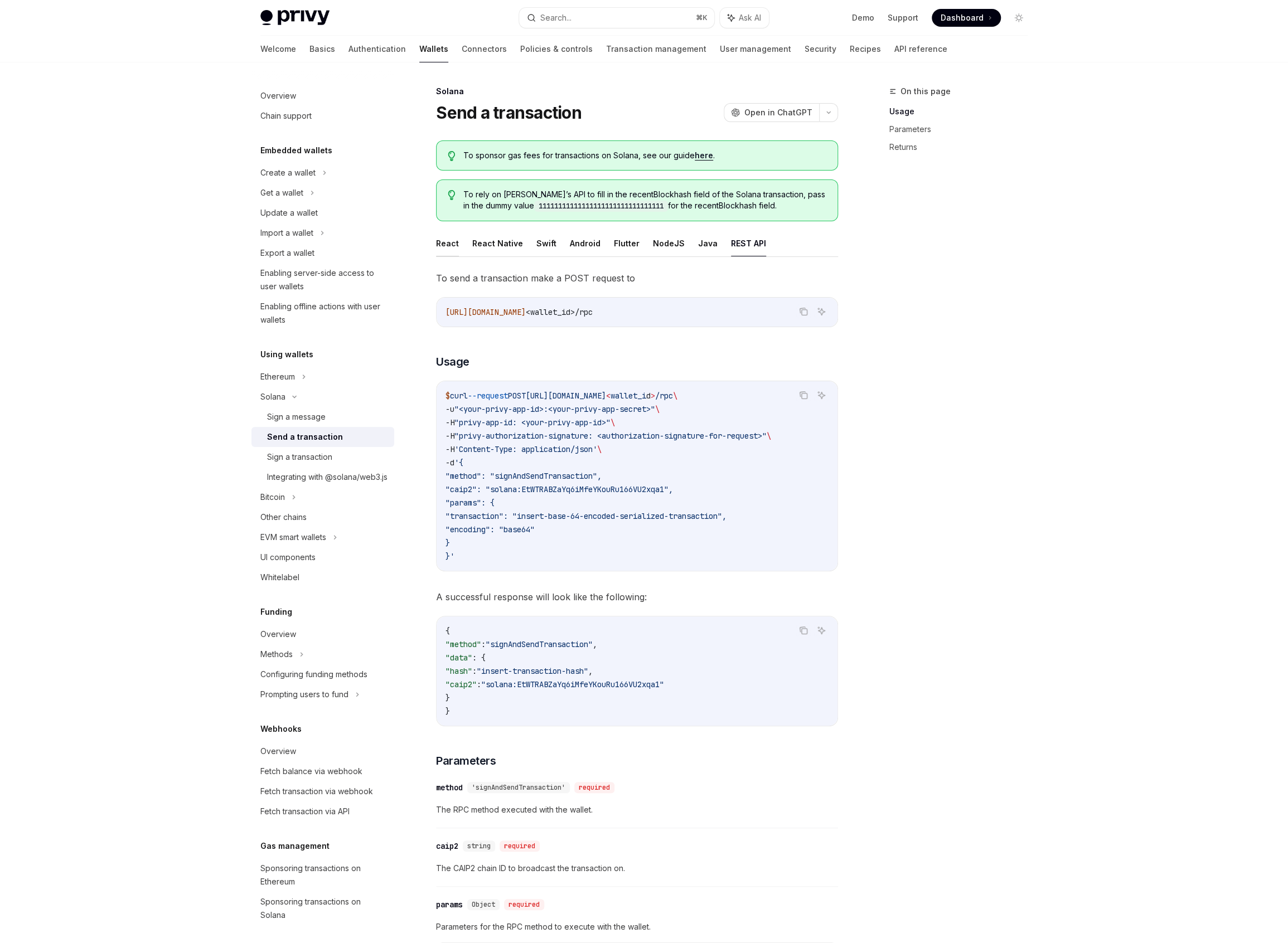
click at [441, 240] on button "React" at bounding box center [447, 244] width 23 height 27
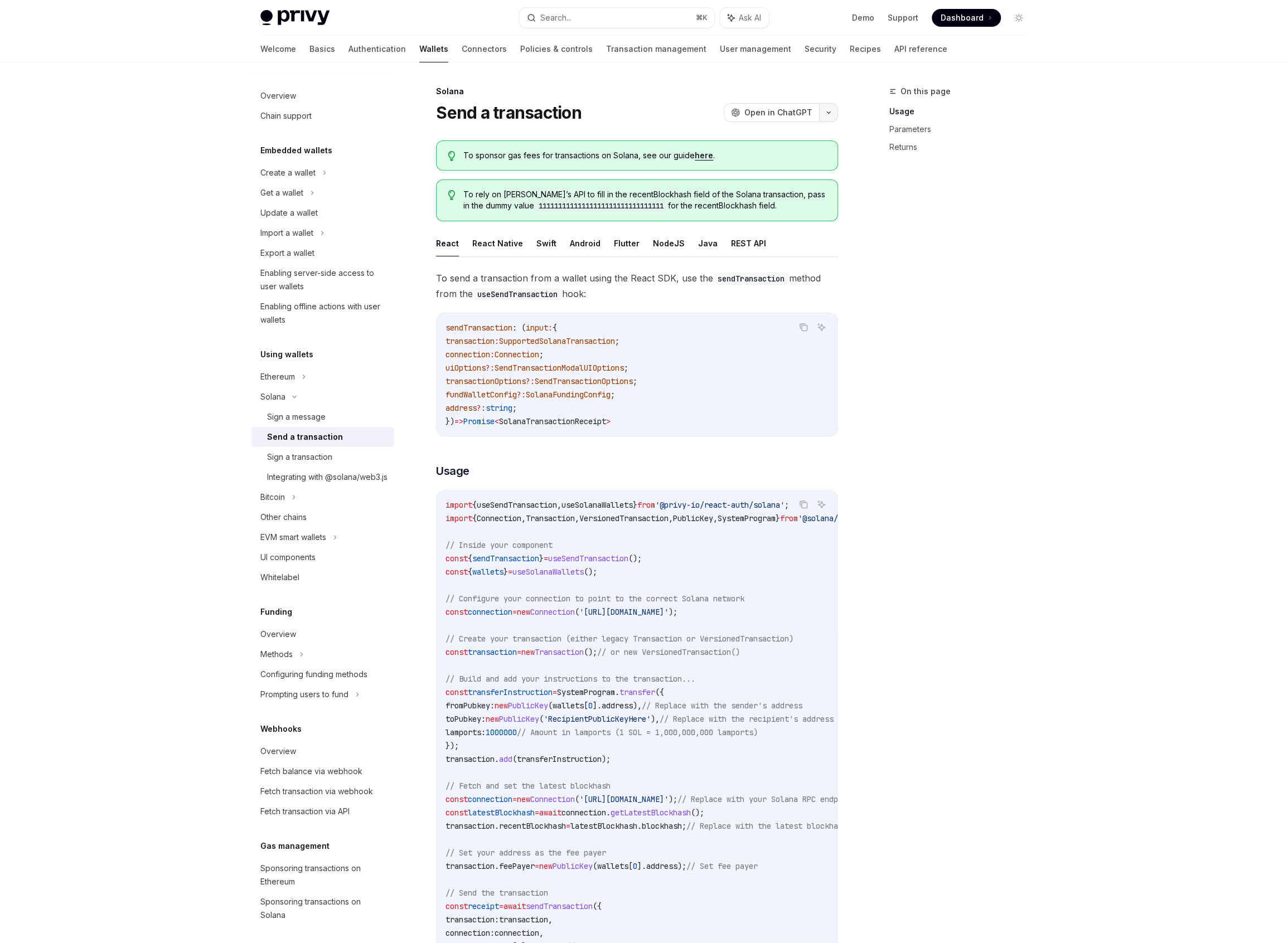
click at [823, 111] on button "button" at bounding box center [828, 112] width 19 height 19
click at [769, 194] on div "Copy page" at bounding box center [776, 189] width 108 height 11
click at [731, 242] on button "REST API" at bounding box center [748, 244] width 35 height 27
type textarea "*"
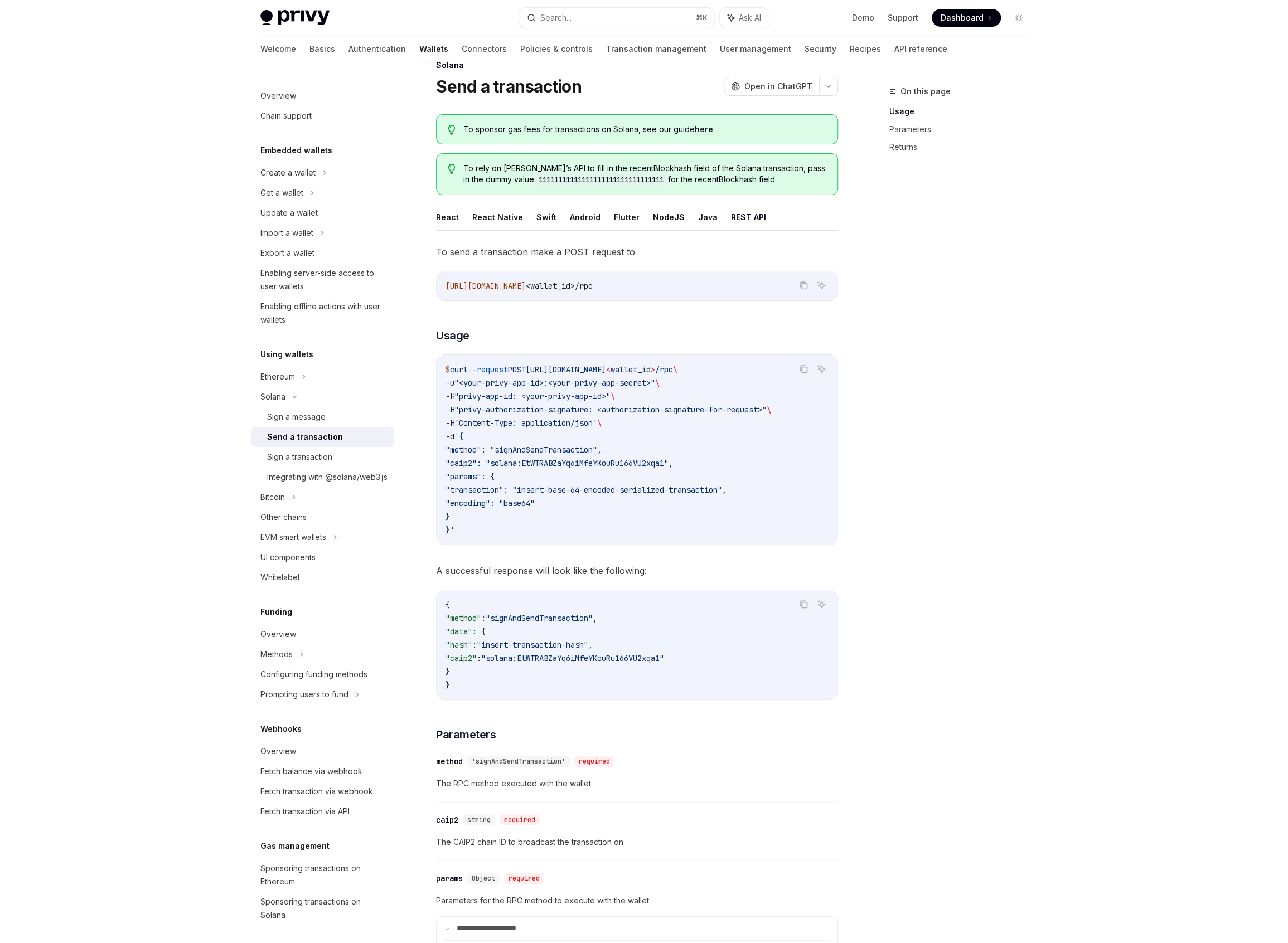
scroll to position [27, 0]
